Goal: Communication & Community: Answer question/provide support

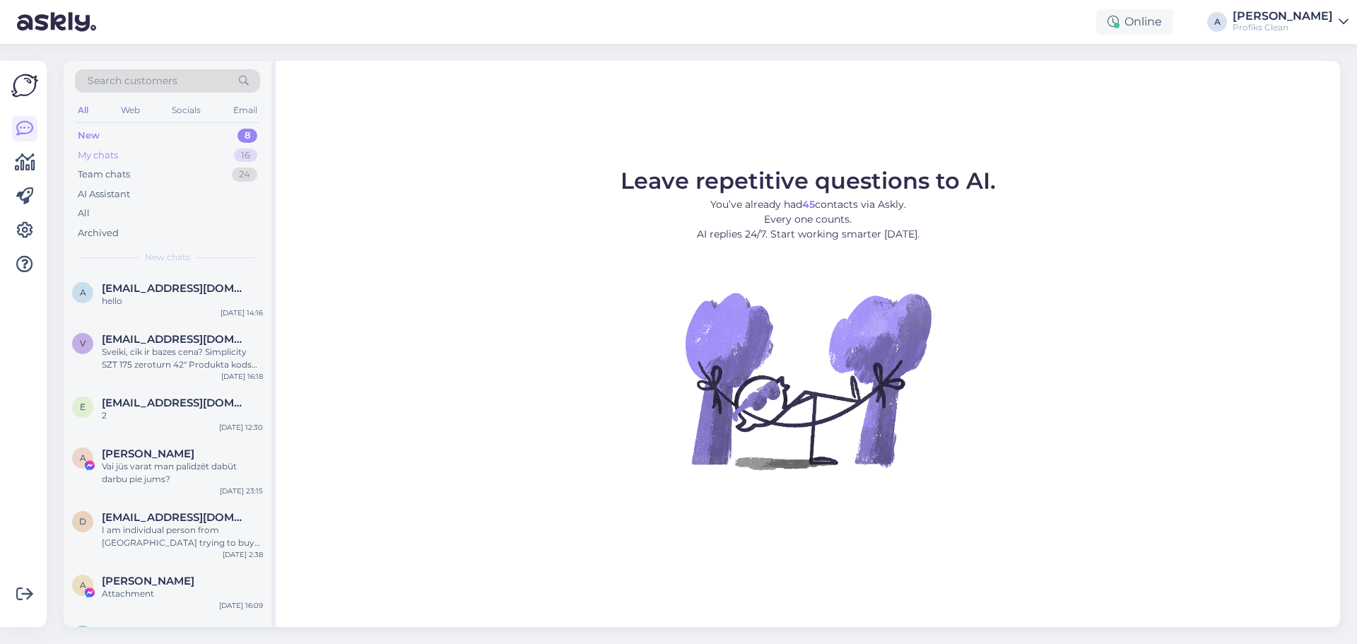
click at [113, 153] on div "My chats" at bounding box center [98, 155] width 40 height 14
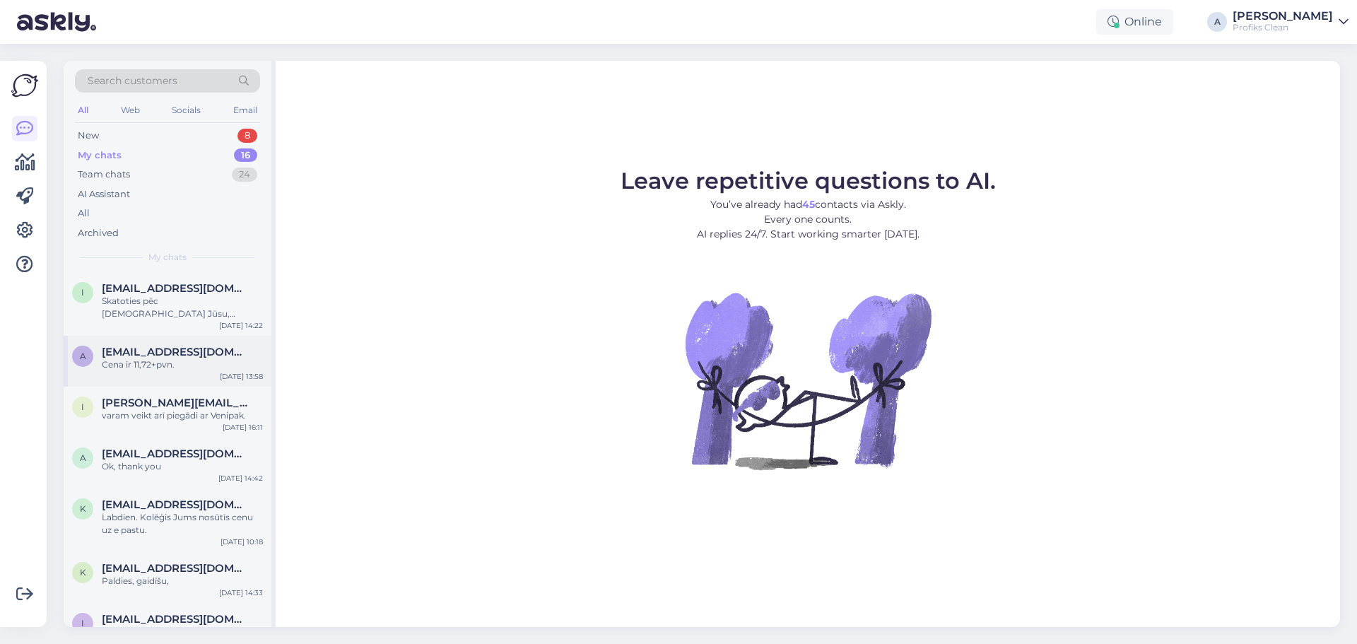
click at [146, 365] on div "Cena ir 11,72+pvn." at bounding box center [182, 364] width 161 height 13
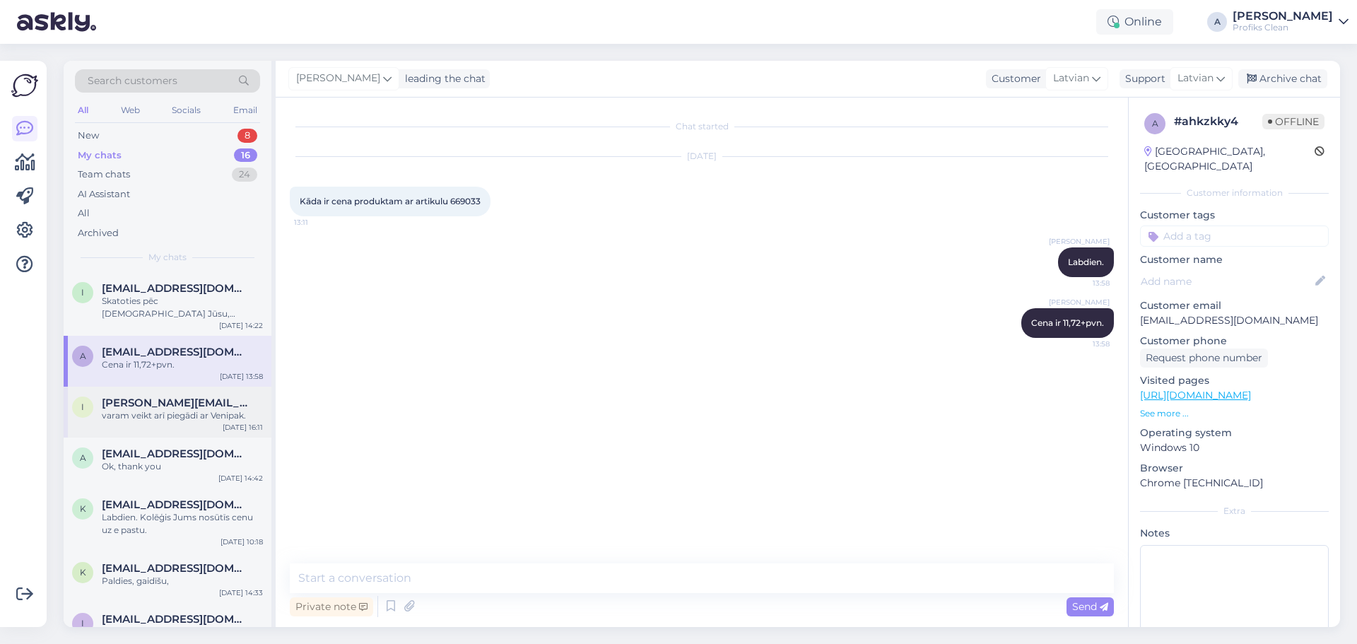
click at [168, 421] on div "varam veikt arī piegādi ar Venipak." at bounding box center [182, 415] width 161 height 13
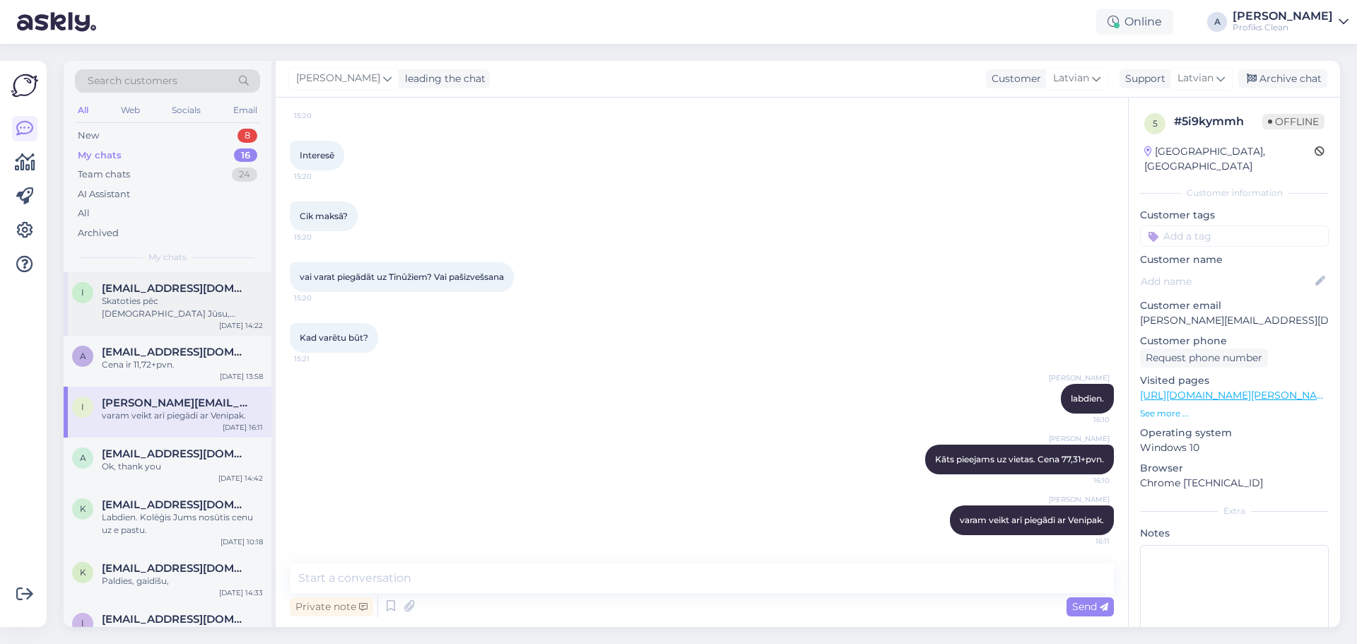
click at [218, 310] on div "Skatoties pēc [DEMOGRAPHIC_DATA] Jūsu, datubāzē neesat mums. Tad būs priekšapma…" at bounding box center [182, 307] width 161 height 25
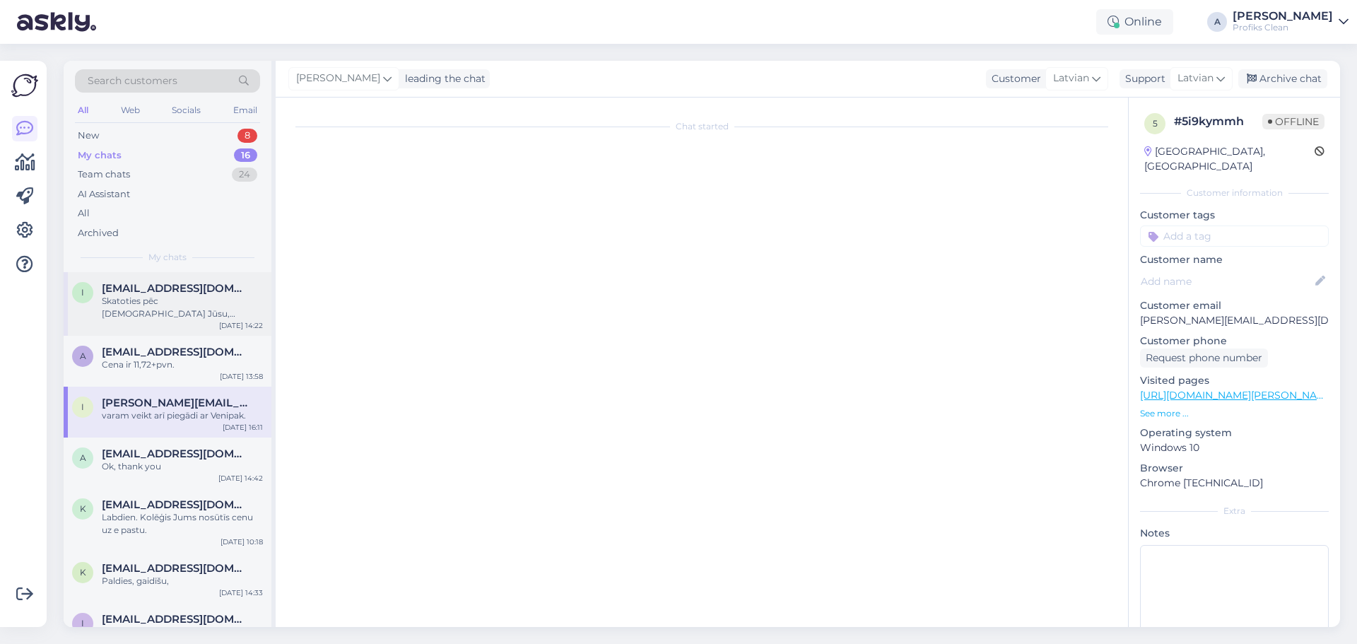
scroll to position [0, 0]
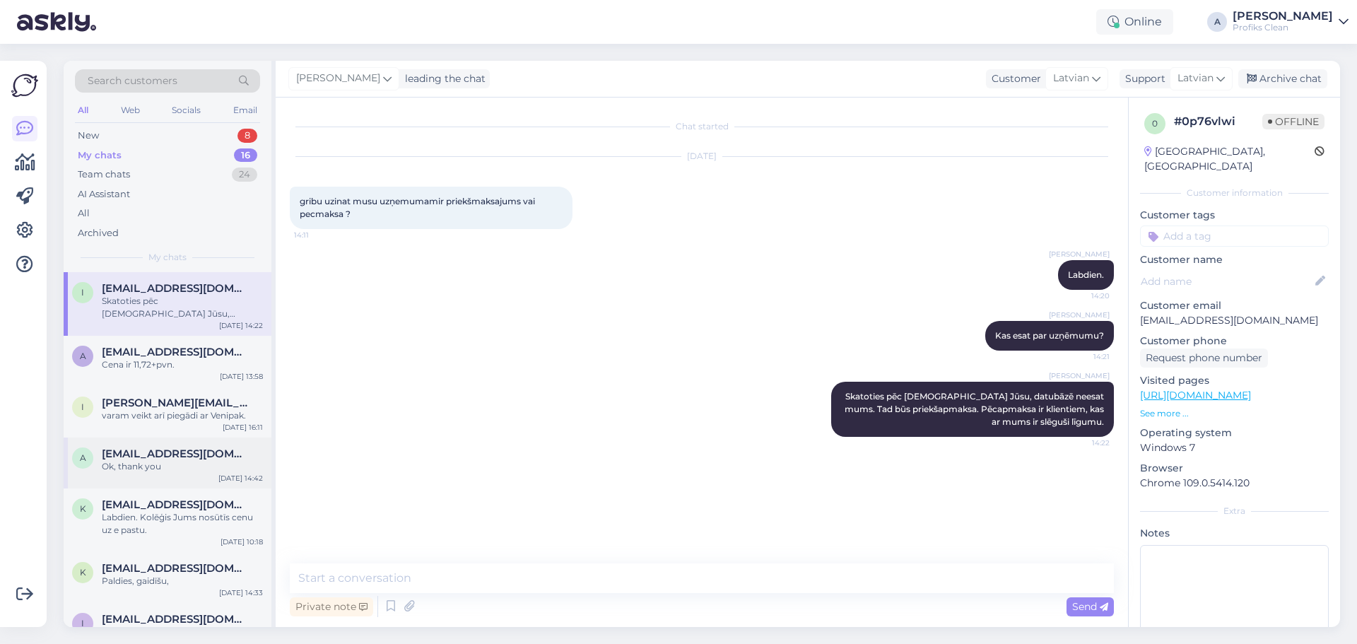
click at [136, 469] on div "Ok, thank you" at bounding box center [182, 466] width 161 height 13
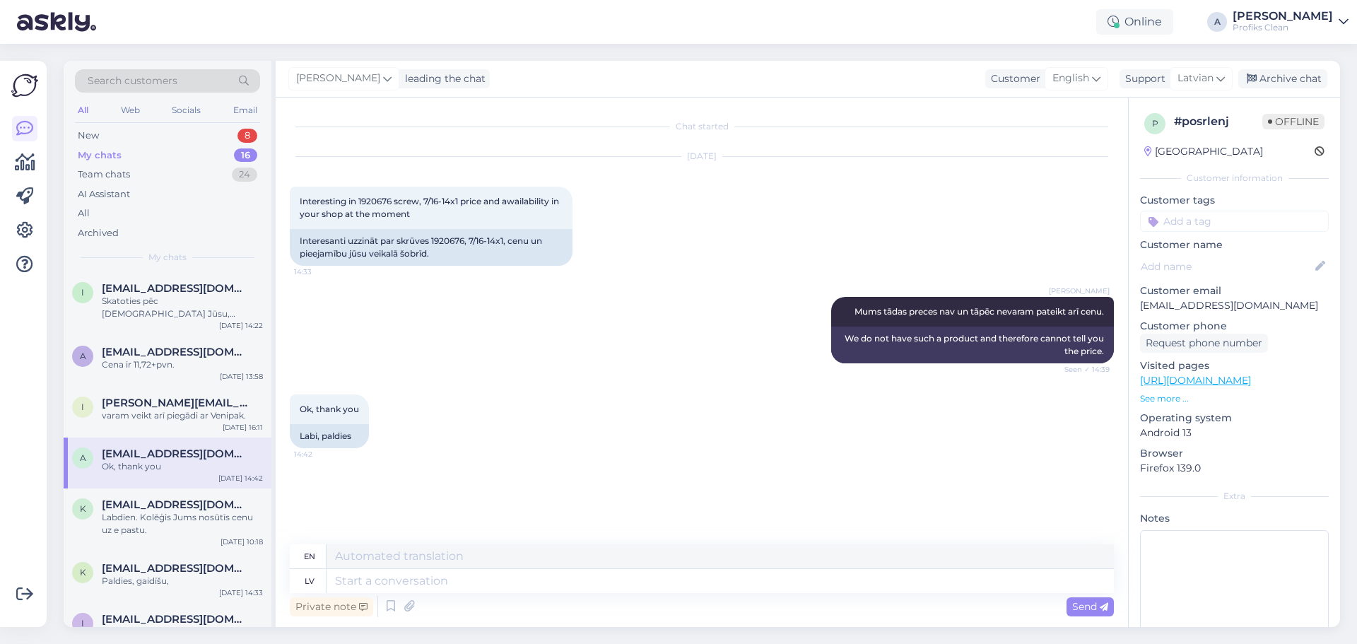
click at [144, 470] on div "Ok, thank you" at bounding box center [182, 466] width 161 height 13
click at [157, 522] on div "Labdien. Kolēģis Jums nosūtīs cenu uz e pastu." at bounding box center [182, 523] width 161 height 25
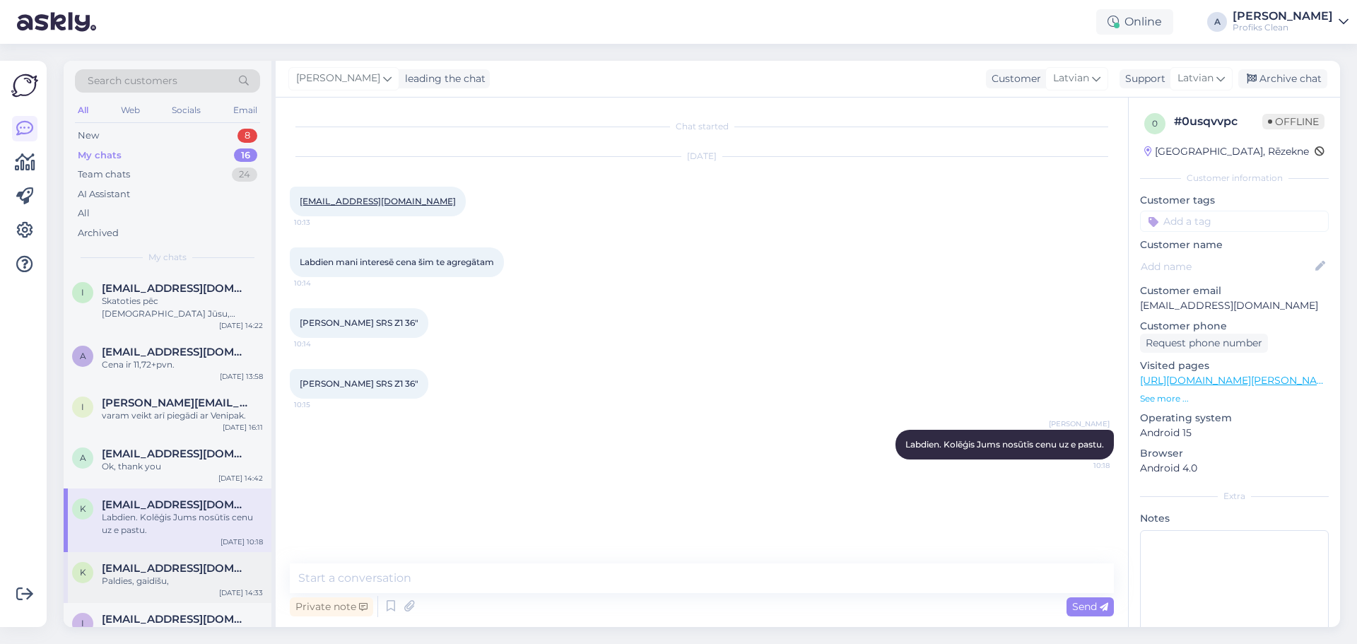
click at [177, 565] on span "[EMAIL_ADDRESS][DOMAIN_NAME]" at bounding box center [175, 568] width 147 height 13
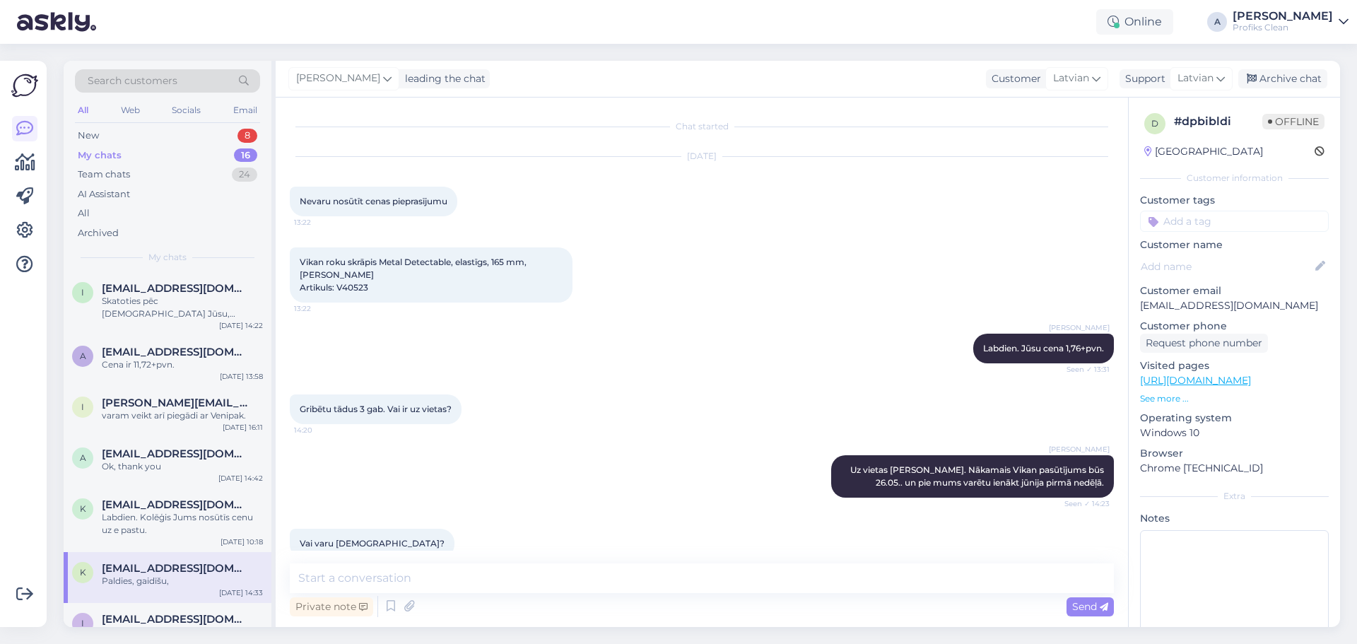
scroll to position [267, 0]
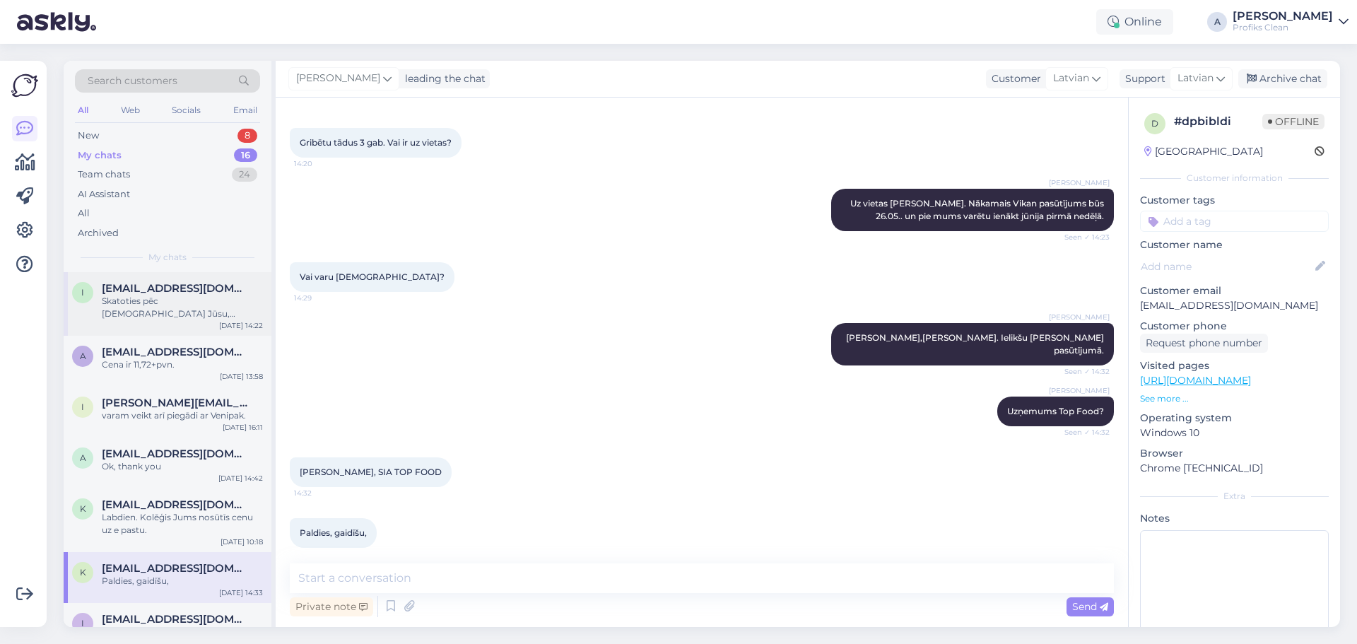
click at [161, 305] on div "Skatoties pēc [DEMOGRAPHIC_DATA] Jūsu, datubāzē neesat mums. Tad būs priekšapma…" at bounding box center [182, 307] width 161 height 25
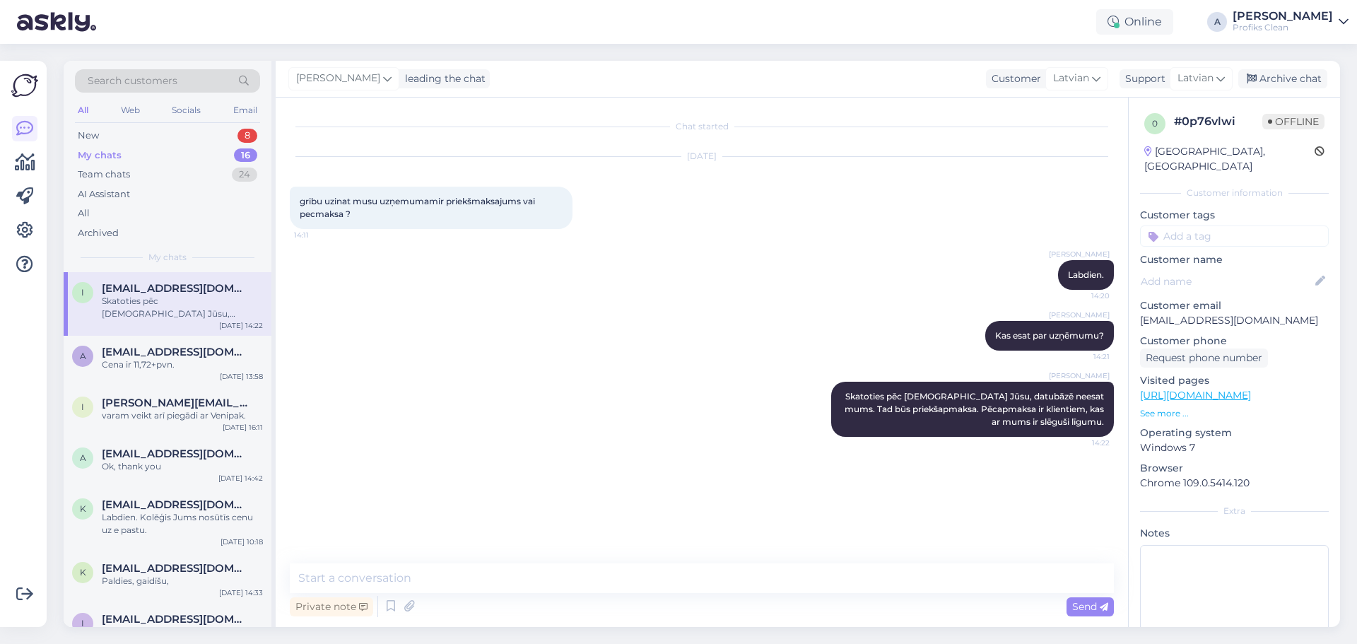
scroll to position [0, 0]
click at [132, 173] on div "Team chats 24" at bounding box center [167, 175] width 185 height 20
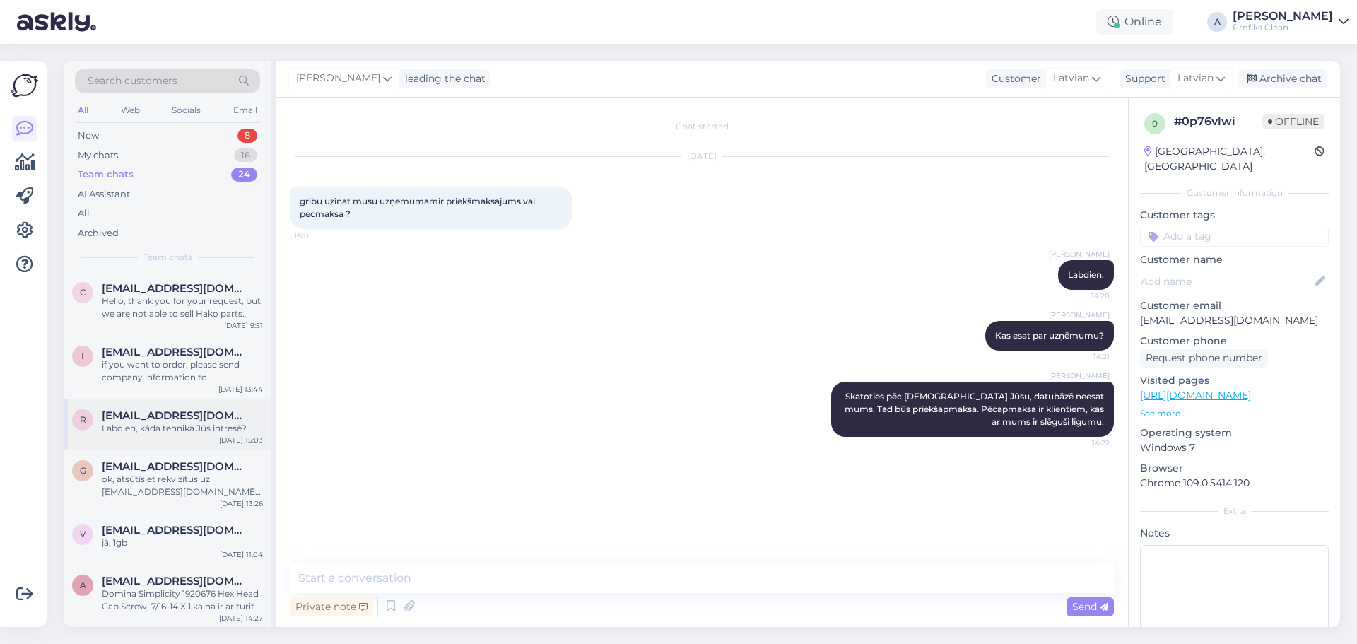
click at [177, 409] on span "[EMAIL_ADDRESS][DOMAIN_NAME]" at bounding box center [175, 415] width 147 height 13
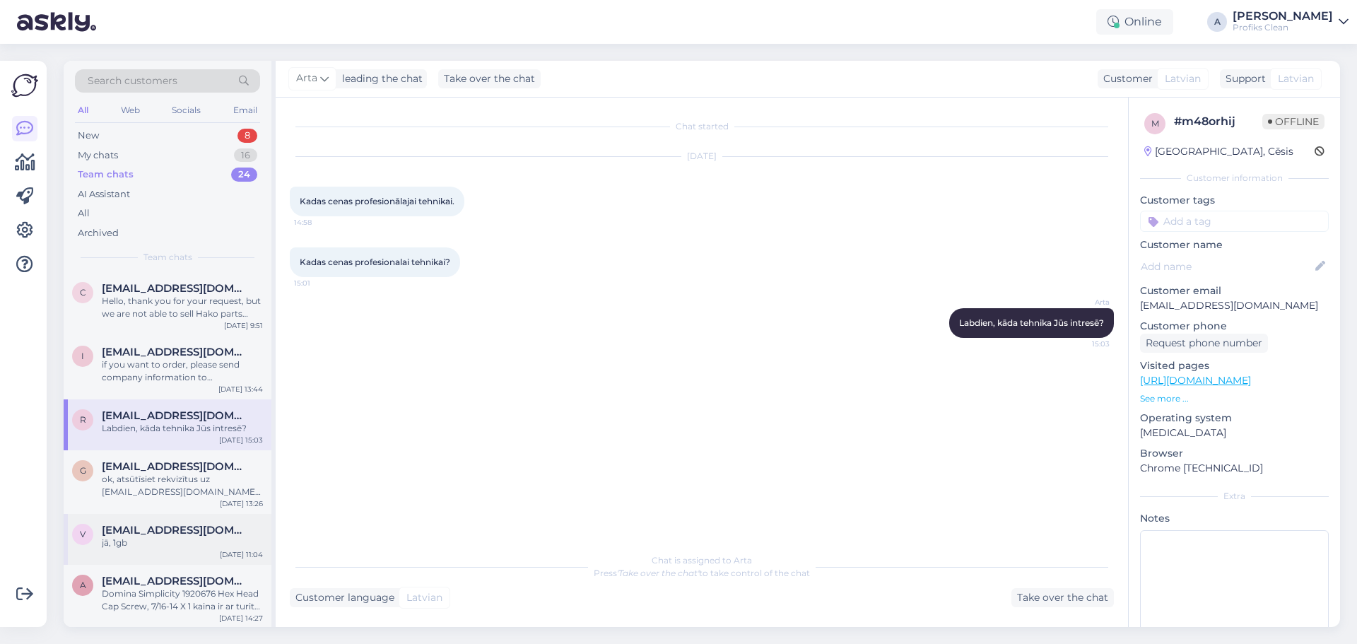
click at [133, 542] on div "jā, 1gb" at bounding box center [182, 543] width 161 height 13
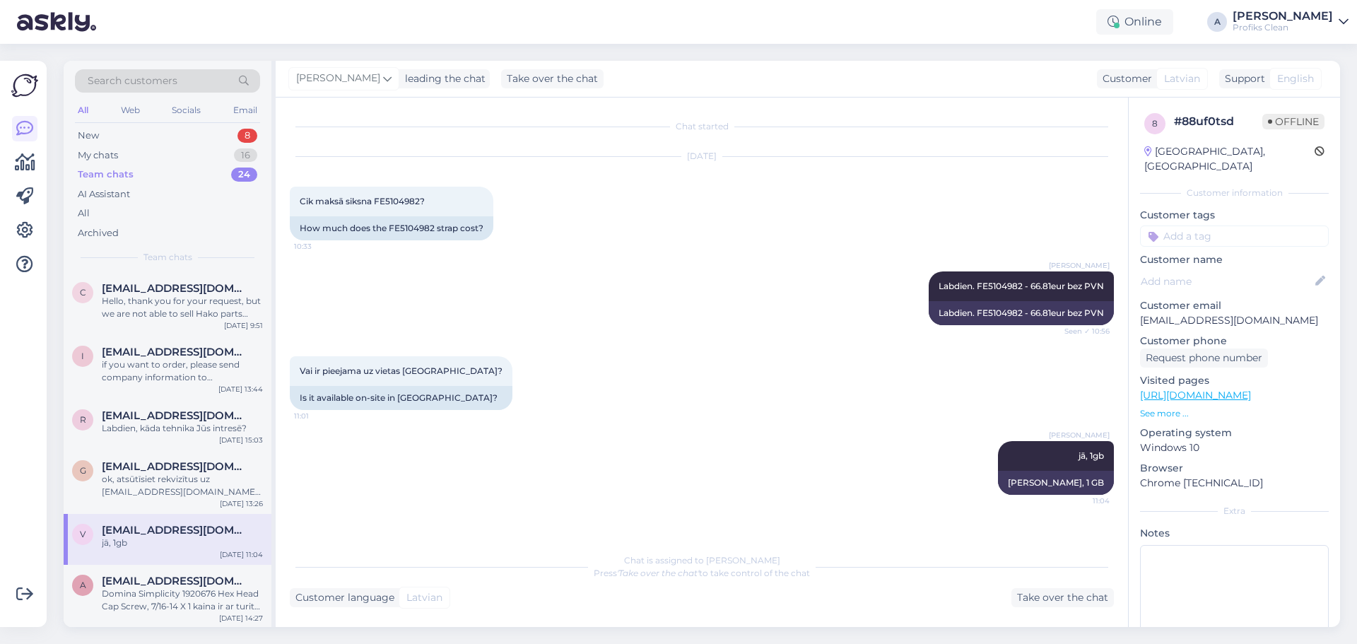
scroll to position [71, 0]
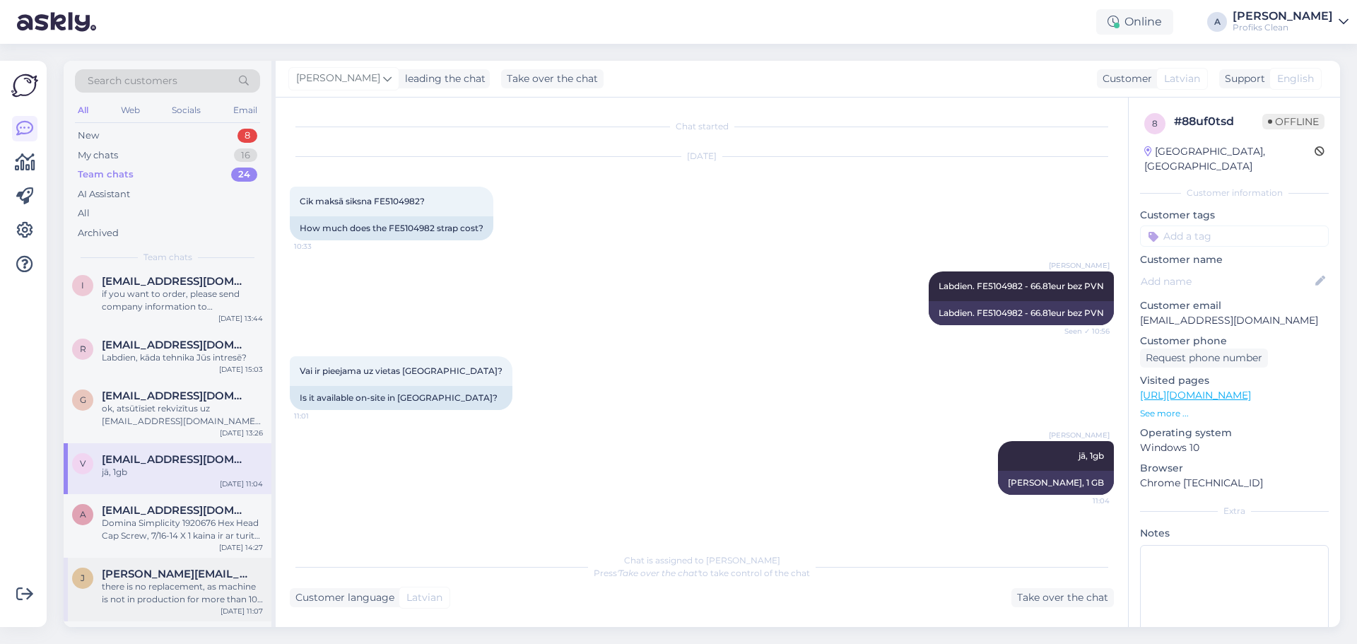
click at [177, 592] on div "there is no replacement, as machine is not in production for more than 10 years" at bounding box center [182, 592] width 161 height 25
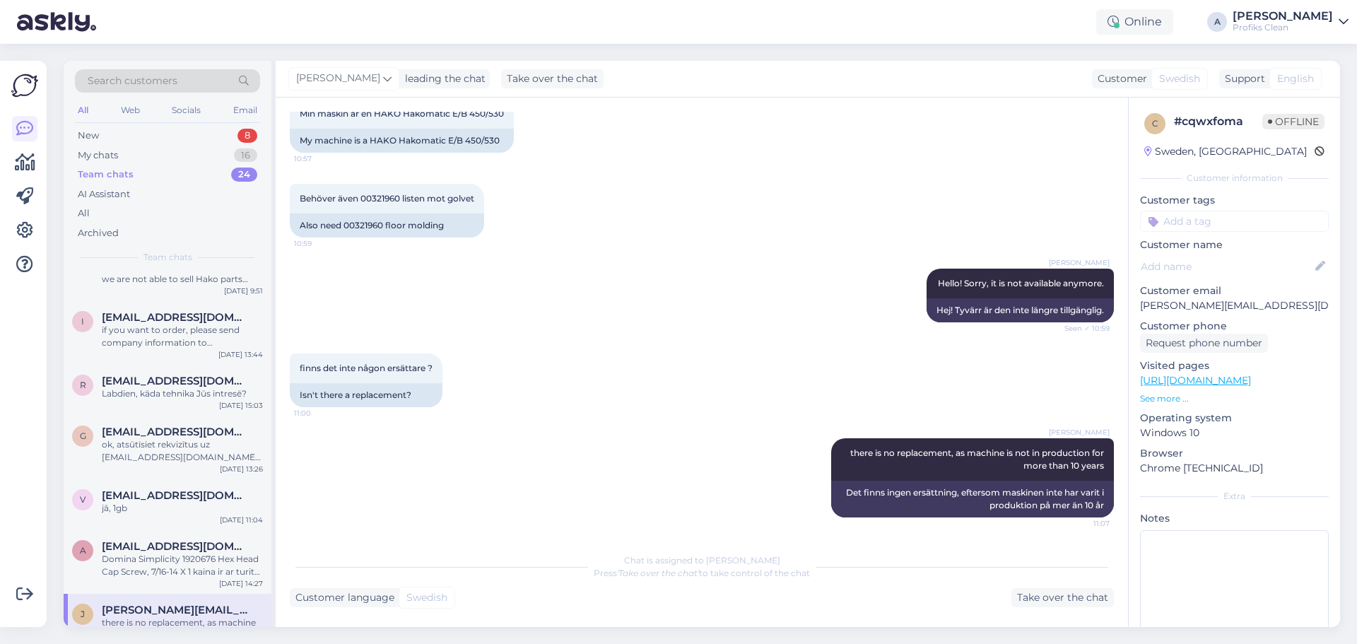
scroll to position [0, 0]
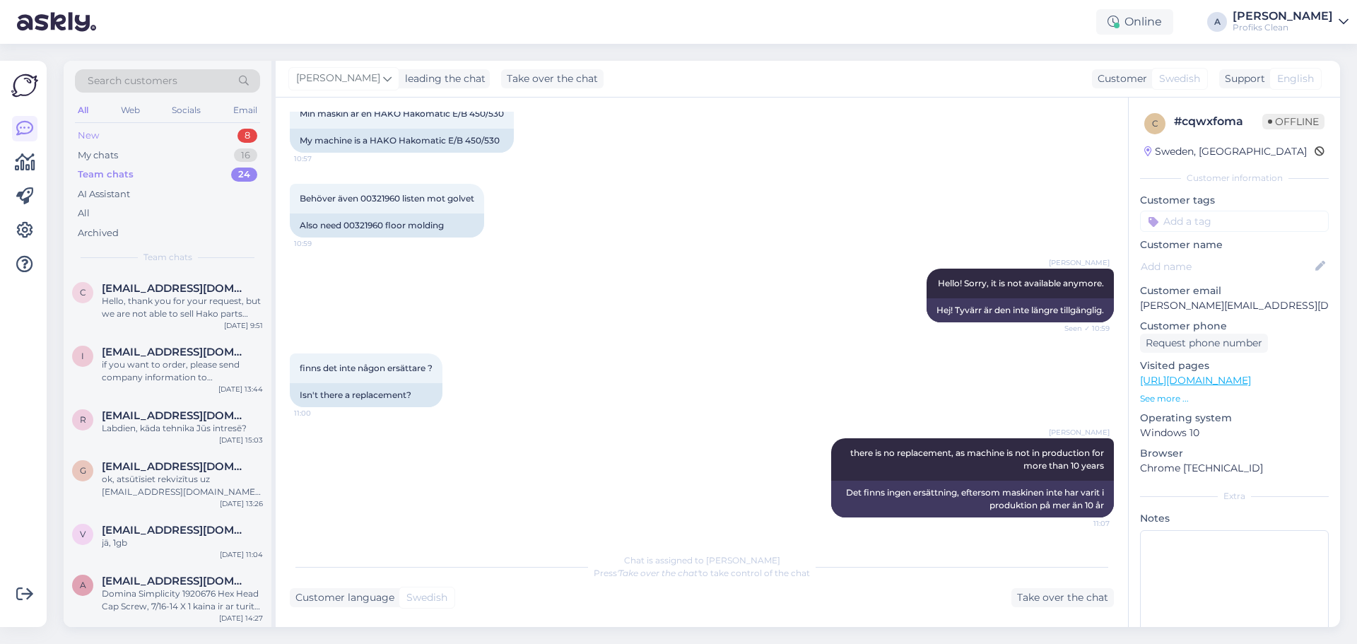
click at [136, 139] on div "New 8" at bounding box center [167, 136] width 185 height 20
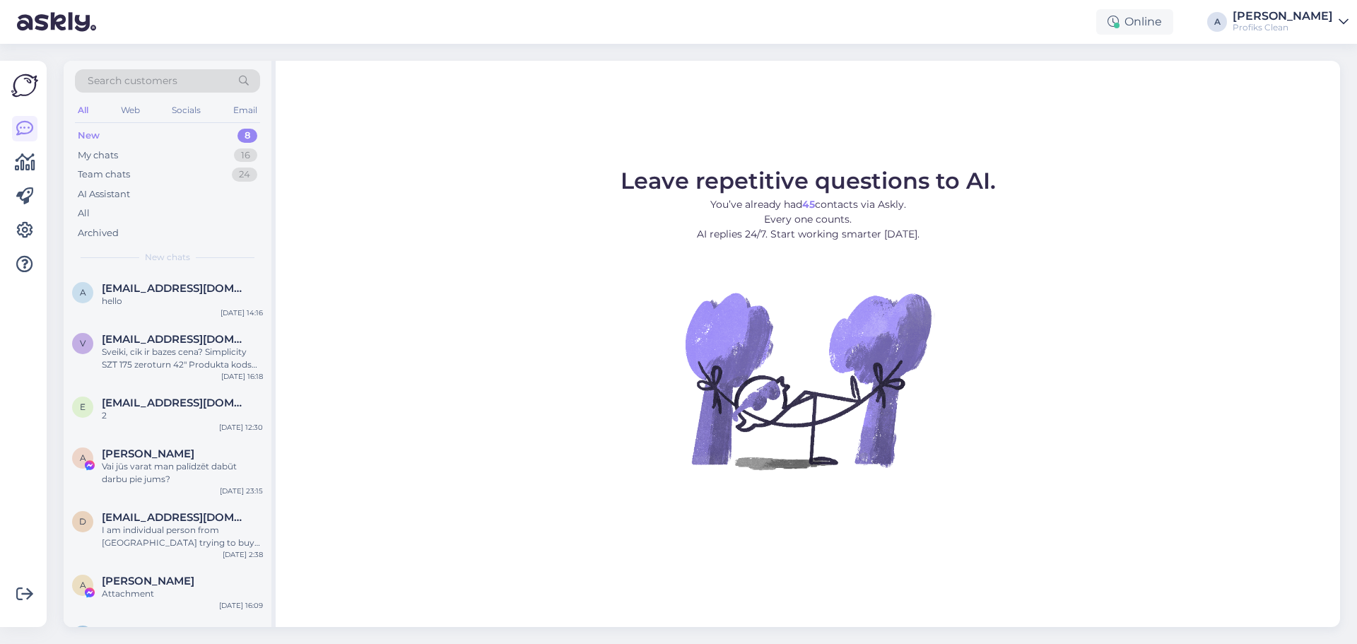
click at [1302, 25] on div "Profiks Clean" at bounding box center [1283, 27] width 100 height 11
click at [1225, 121] on div "Log out" at bounding box center [1262, 120] width 173 height 25
